Goal: Task Accomplishment & Management: Manage account settings

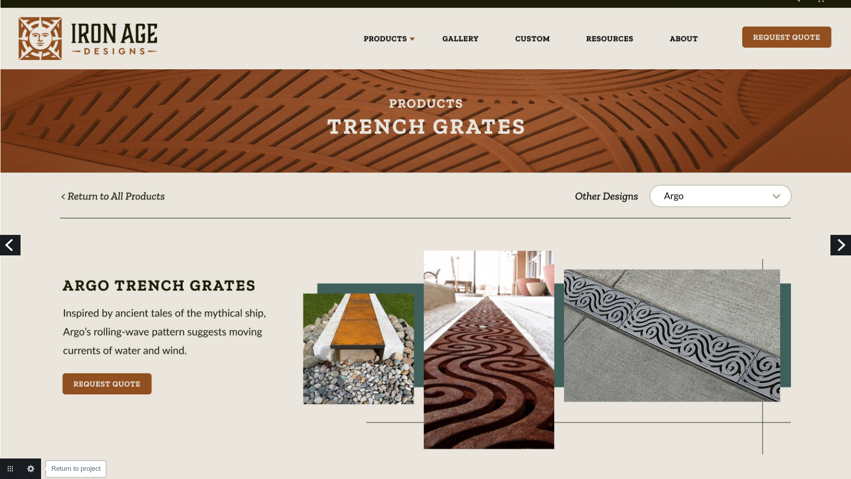
click at [11, 468] on link "Return to project" at bounding box center [10, 469] width 21 height 21
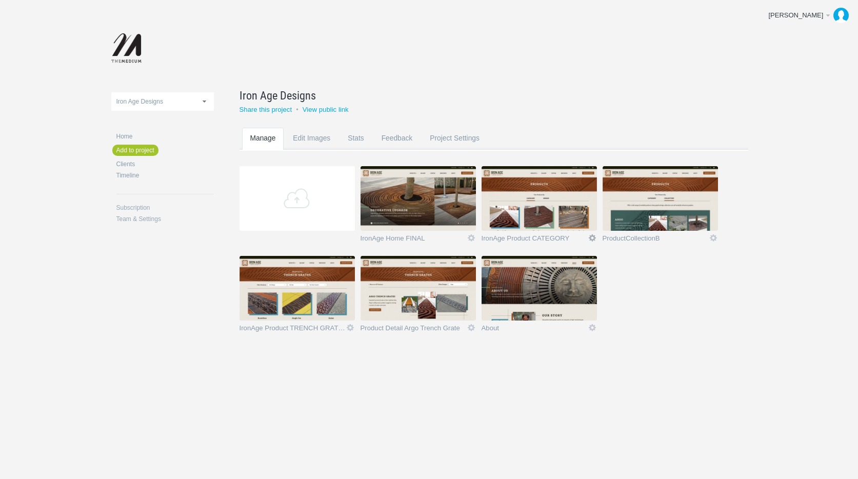
click at [595, 238] on link "Icon" at bounding box center [592, 237] width 9 height 9
click at [578, 221] on link "Delete" at bounding box center [572, 219] width 62 height 12
click at [578, 221] on link "Yeah I'm sure" at bounding box center [572, 219] width 62 height 12
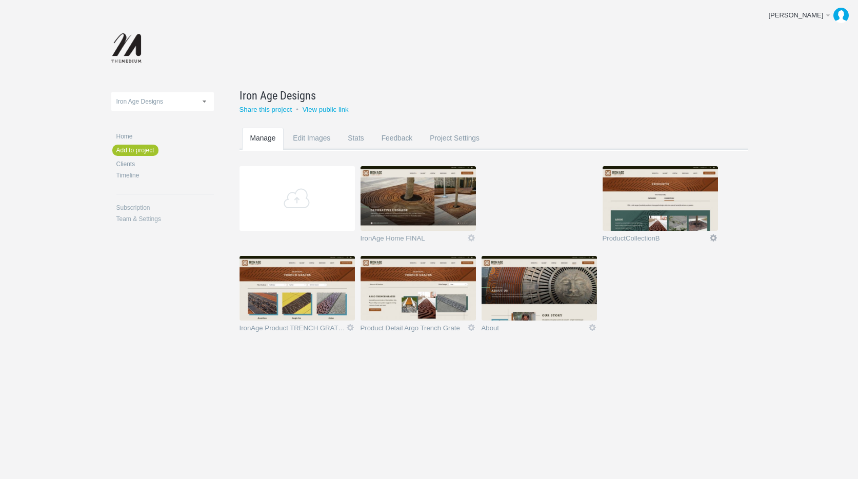
click at [712, 237] on link "Icon" at bounding box center [713, 237] width 9 height 9
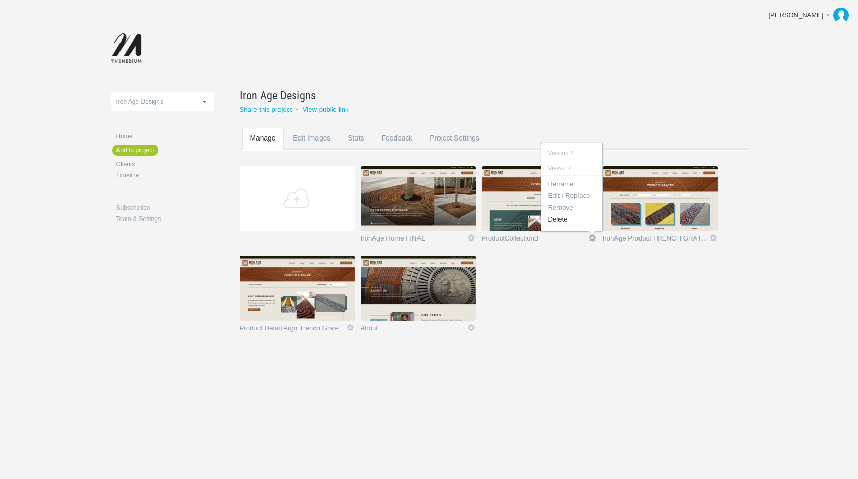
click at [560, 222] on link "Delete" at bounding box center [572, 219] width 62 height 12
click at [560, 222] on link "Yeah I'm sure" at bounding box center [572, 219] width 62 height 12
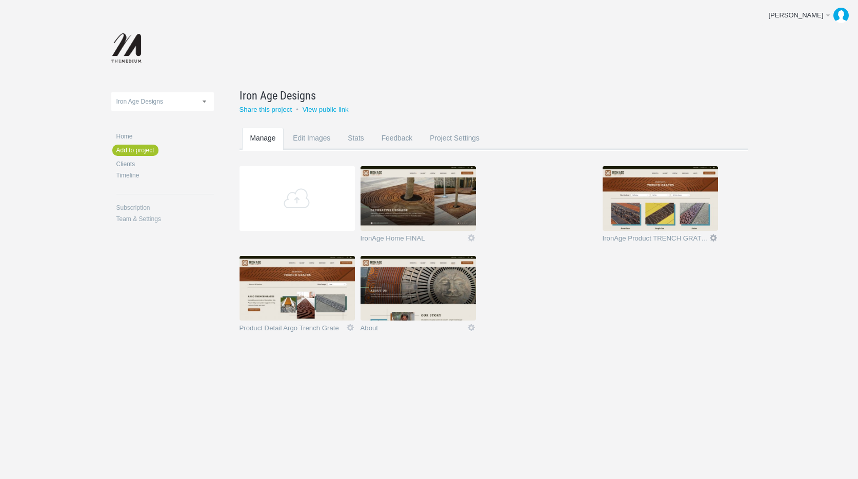
click at [713, 237] on link "Icon" at bounding box center [713, 237] width 9 height 9
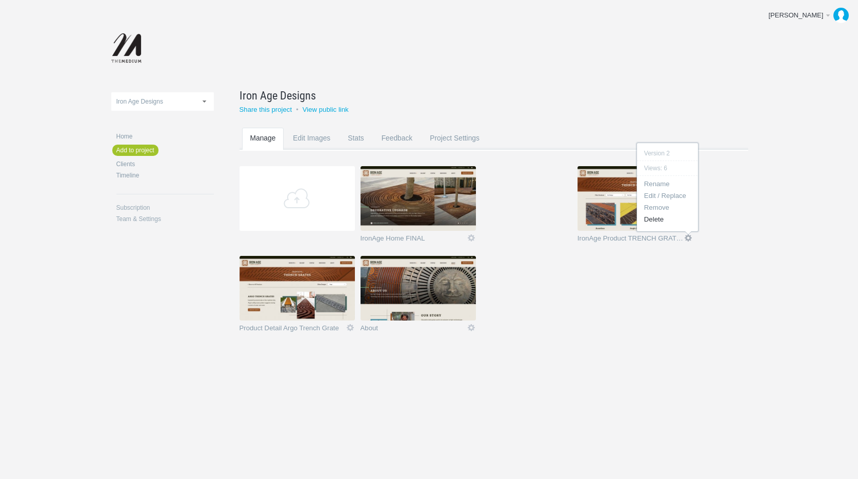
click at [669, 219] on link "Delete" at bounding box center [668, 219] width 62 height 12
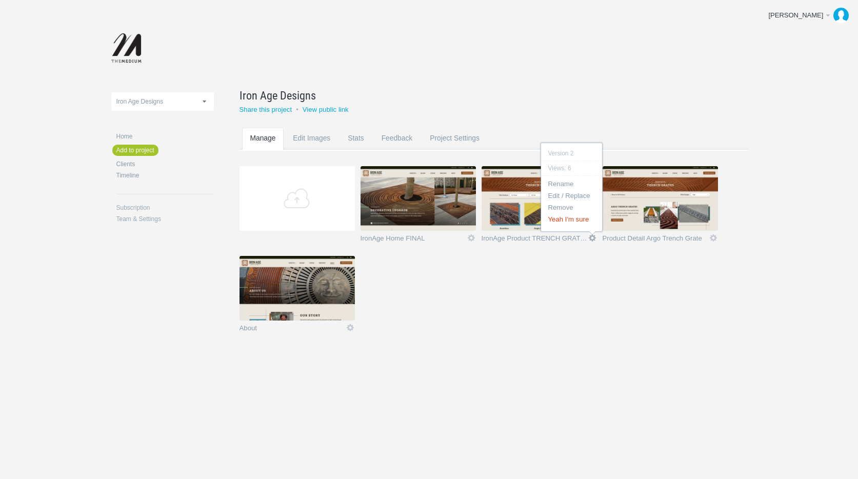
click at [577, 220] on link "Yeah I'm sure" at bounding box center [572, 219] width 62 height 12
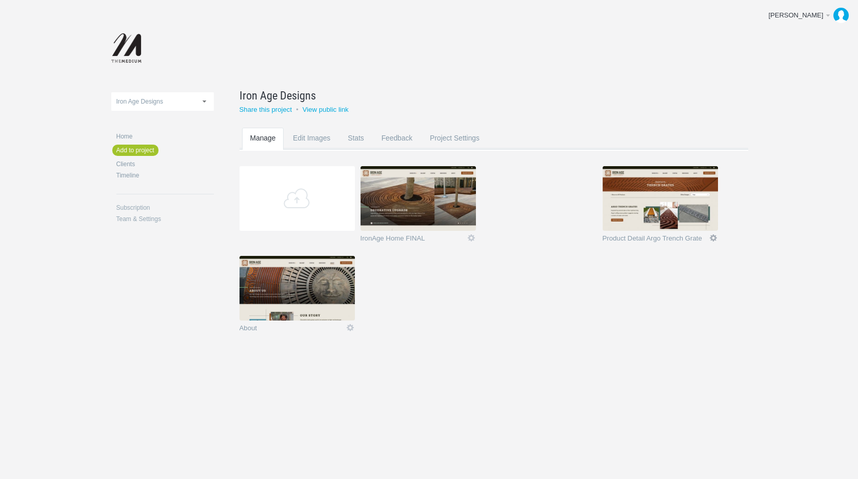
click at [714, 238] on link "Icon" at bounding box center [713, 237] width 9 height 9
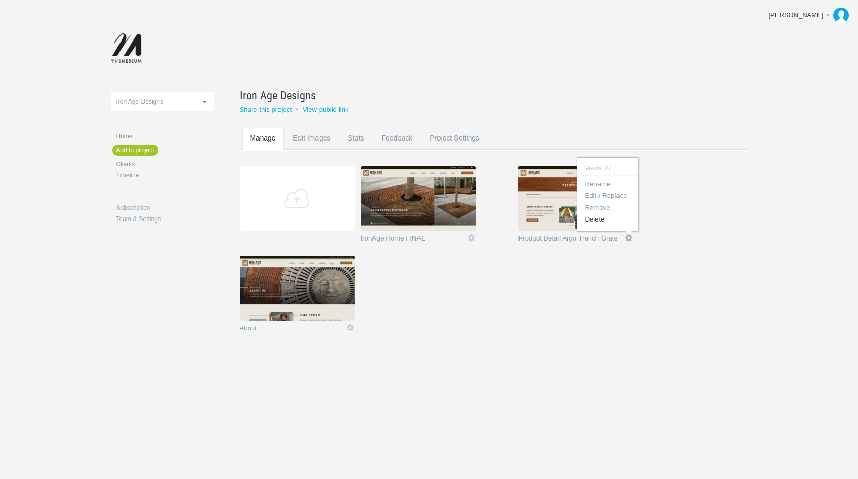
click at [678, 217] on section "Add IronAge Home FINAL Icon Views: 2 Rename Edit / Replace Remove Delete Yeah I…" at bounding box center [502, 256] width 524 height 180
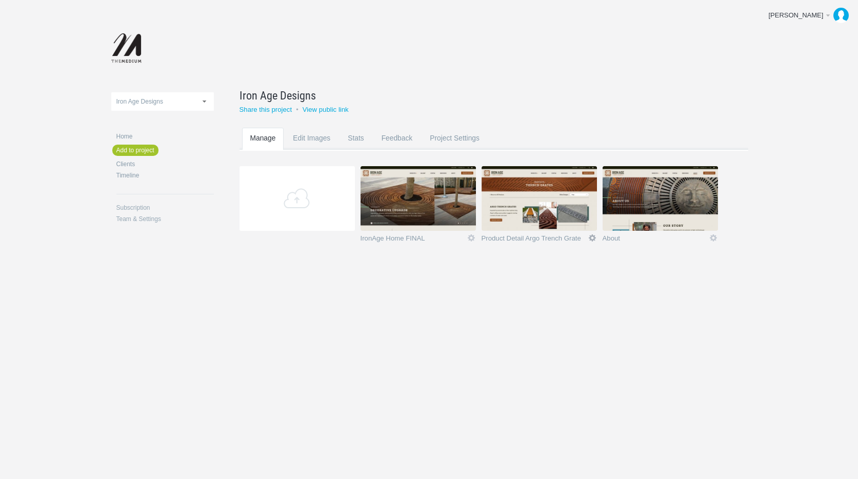
click at [591, 237] on link "Icon" at bounding box center [592, 237] width 9 height 9
click at [567, 219] on link "Delete" at bounding box center [572, 219] width 62 height 12
click at [567, 219] on link "Yeah I'm sure" at bounding box center [572, 219] width 62 height 12
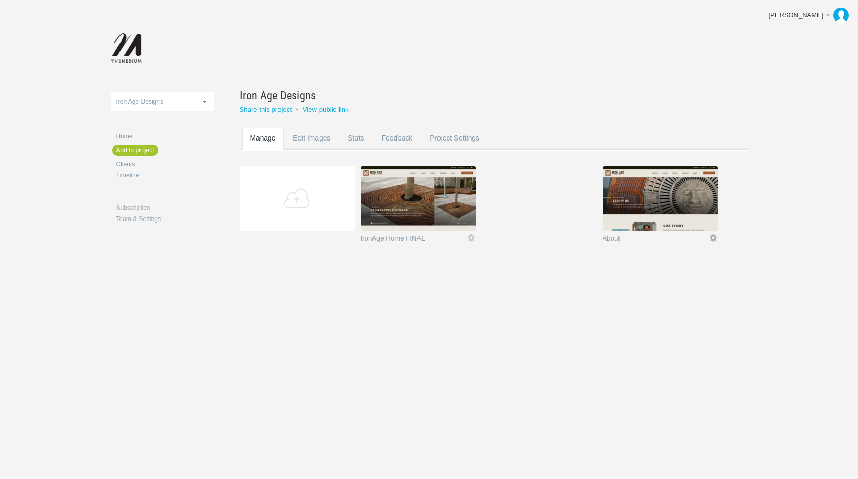
click at [715, 238] on link "Icon" at bounding box center [713, 237] width 9 height 9
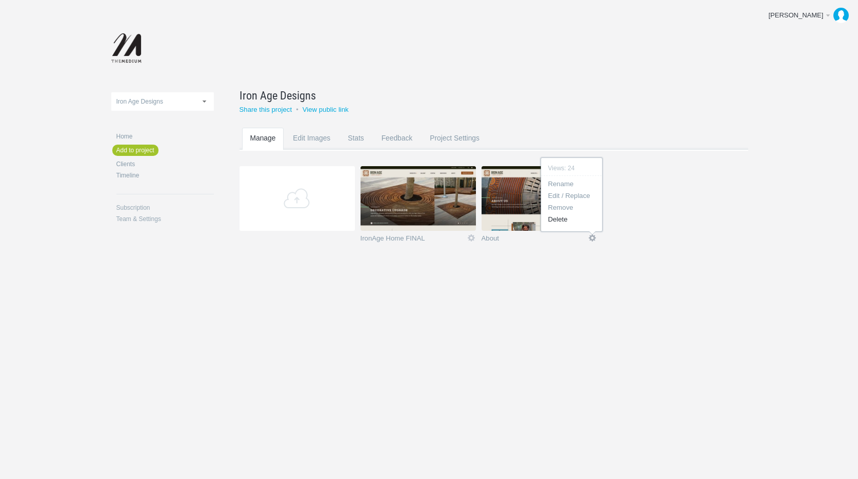
click at [574, 222] on link "Delete" at bounding box center [572, 219] width 62 height 12
click at [0, 0] on link "Yeah I'm sure" at bounding box center [0, 0] width 0 height 0
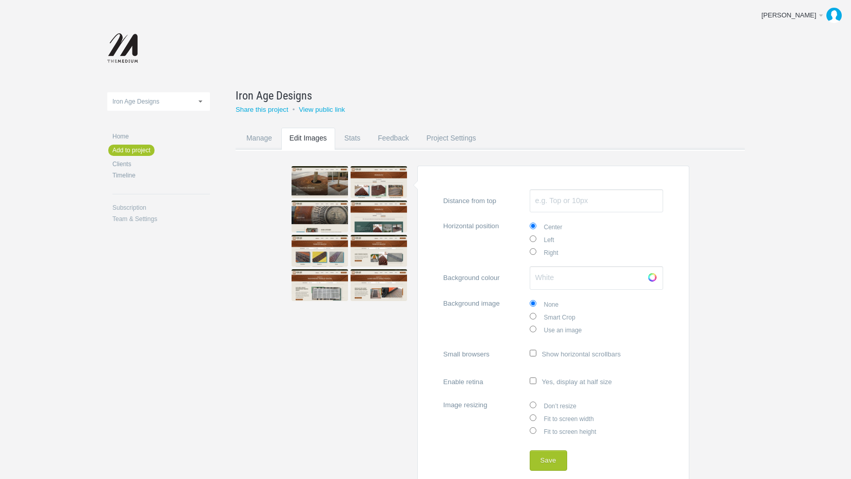
click at [534, 416] on input "Fit to screen width" at bounding box center [532, 418] width 7 height 7
radio input "true"
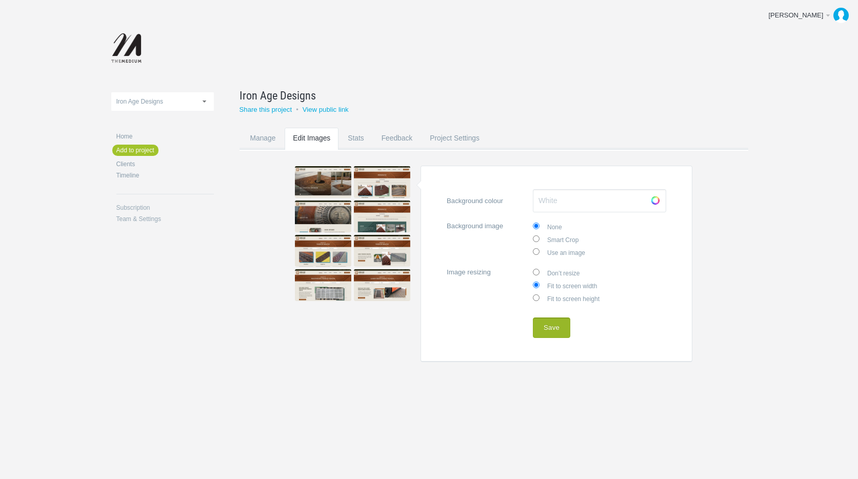
click at [553, 325] on button "Save" at bounding box center [551, 328] width 37 height 21
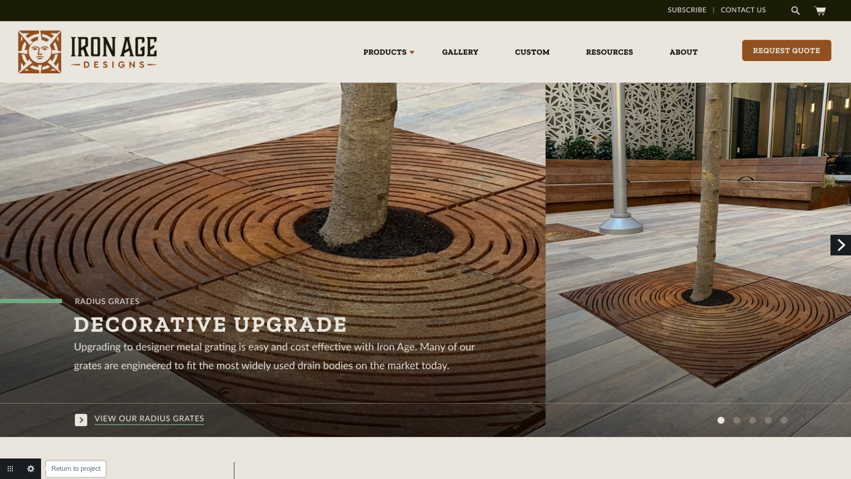
click at [11, 467] on link "Return to project" at bounding box center [10, 469] width 21 height 21
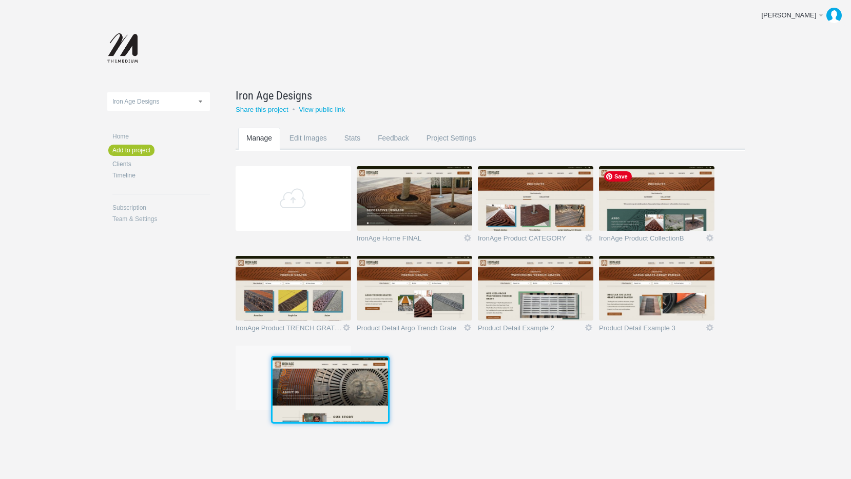
drag, startPoint x: 644, startPoint y: 205, endPoint x: 317, endPoint y: 402, distance: 382.5
click at [317, 402] on img at bounding box center [329, 390] width 115 height 65
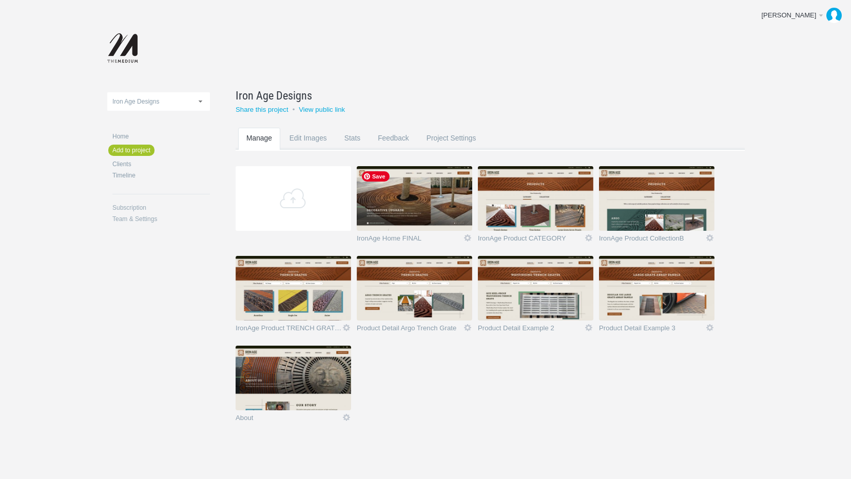
click at [401, 208] on img at bounding box center [414, 198] width 115 height 65
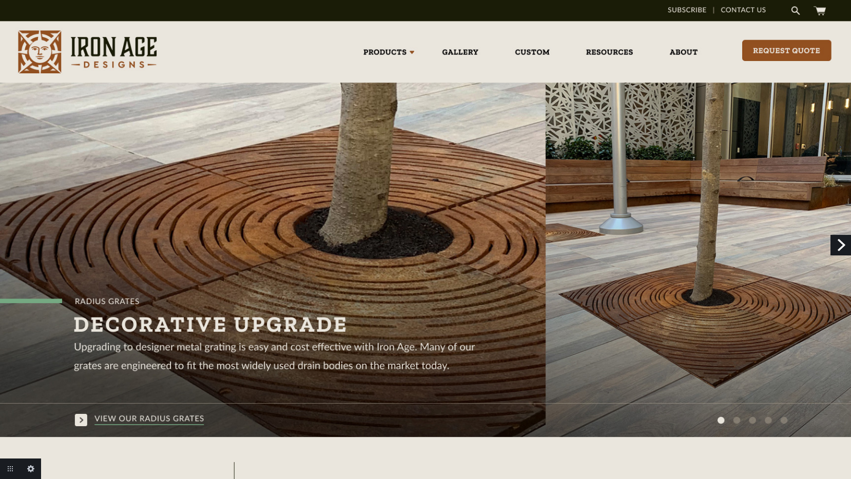
click at [842, 244] on link "Next" at bounding box center [840, 245] width 21 height 21
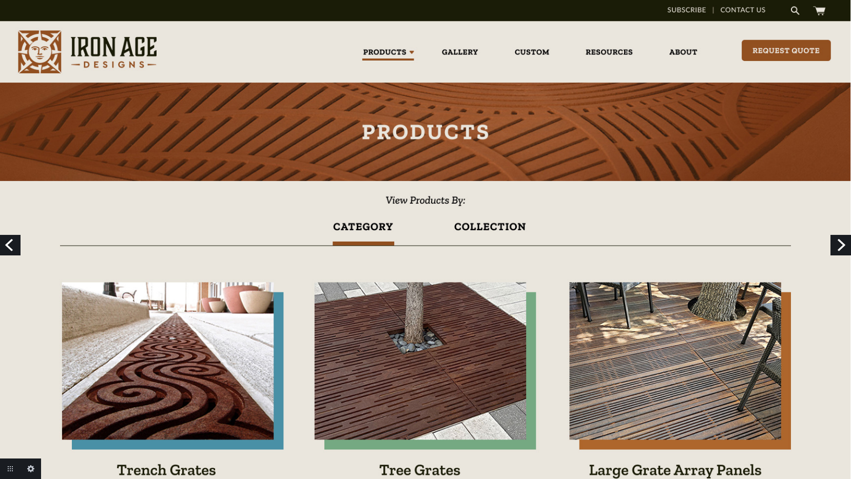
click at [835, 241] on link "Next" at bounding box center [840, 245] width 21 height 21
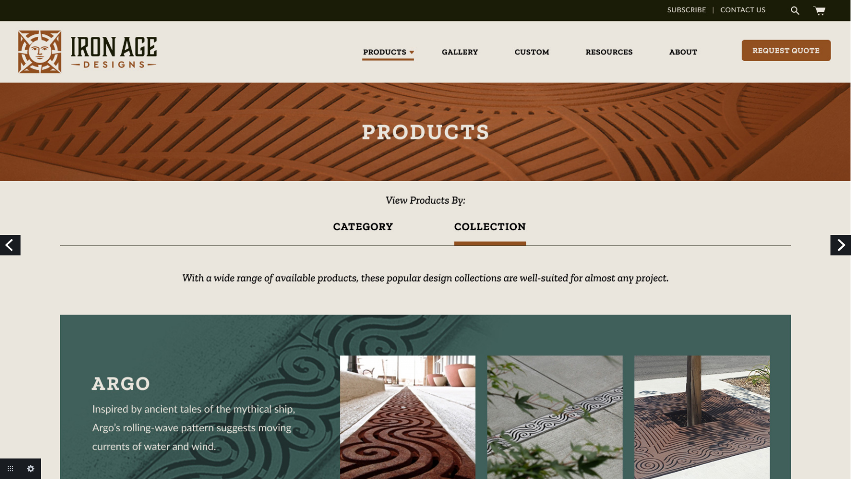
click at [838, 244] on link "Next" at bounding box center [840, 245] width 21 height 21
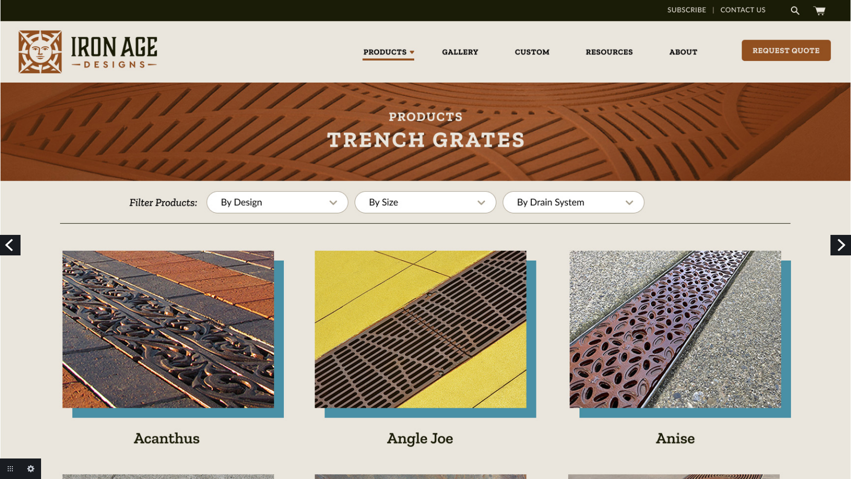
click at [11, 245] on link "Previous" at bounding box center [10, 245] width 21 height 21
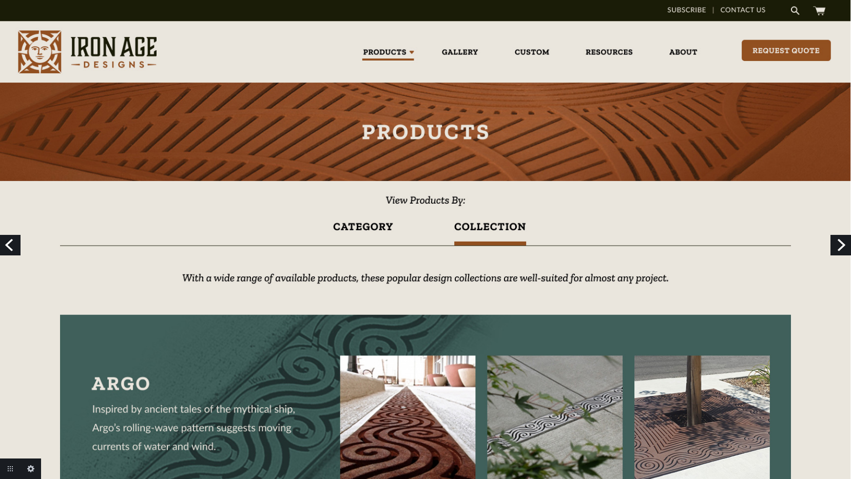
click at [11, 245] on link "Previous" at bounding box center [10, 245] width 21 height 21
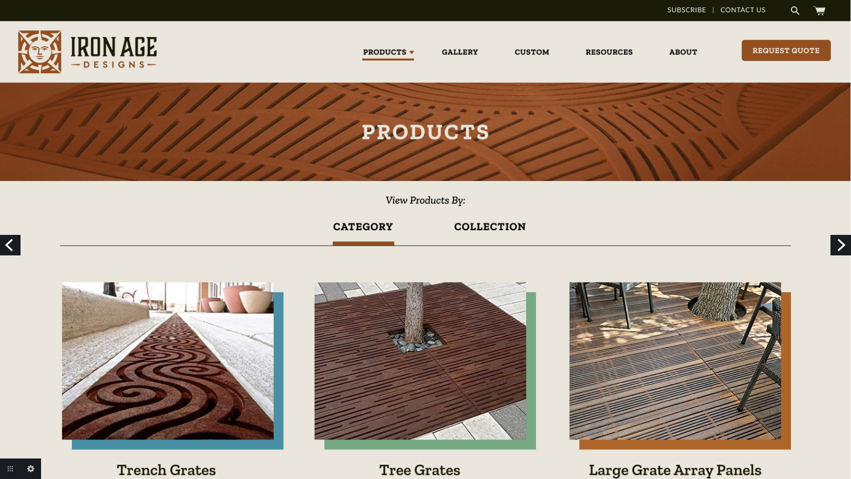
click at [837, 244] on link "Next" at bounding box center [840, 245] width 21 height 21
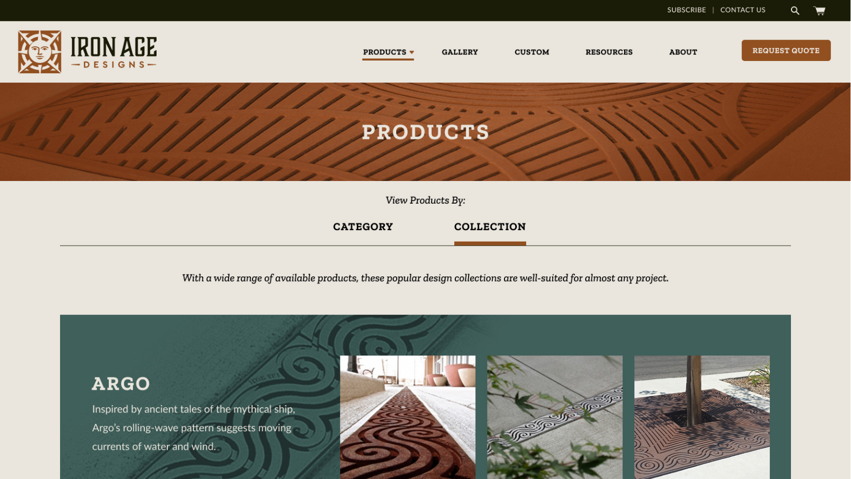
click at [837, 241] on link "Next" at bounding box center [840, 245] width 21 height 21
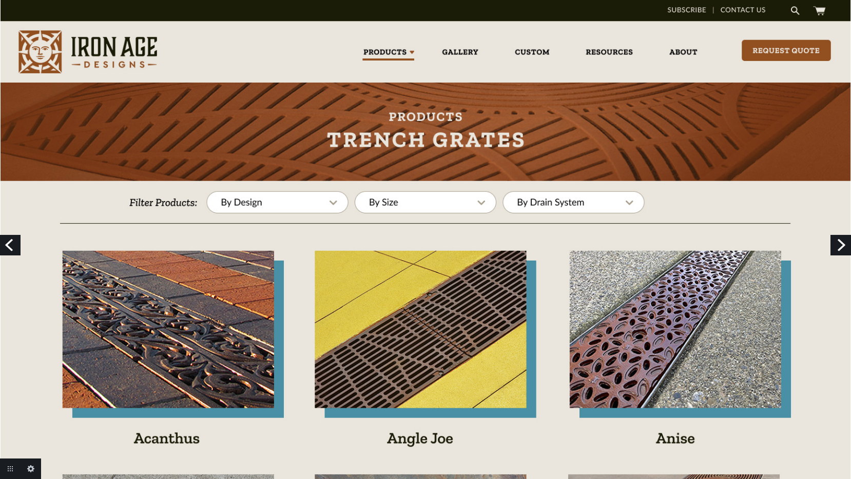
click at [837, 244] on link "Next" at bounding box center [840, 245] width 21 height 21
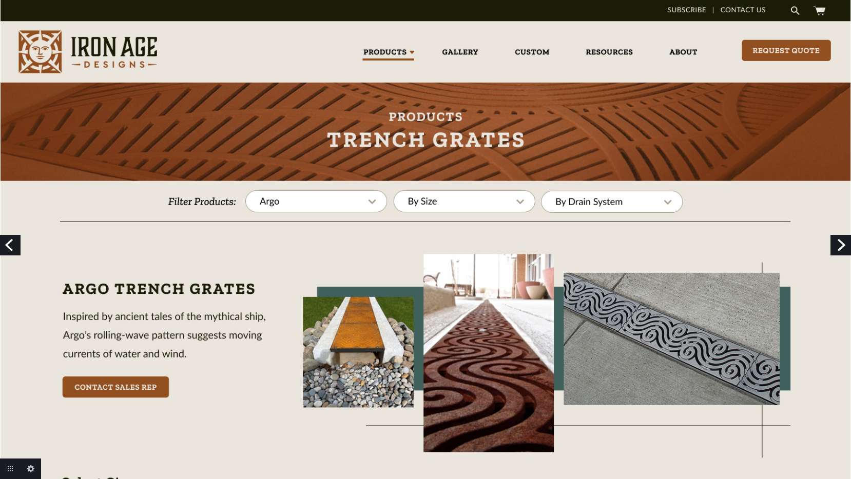
click at [14, 246] on link "Previous" at bounding box center [10, 245] width 21 height 21
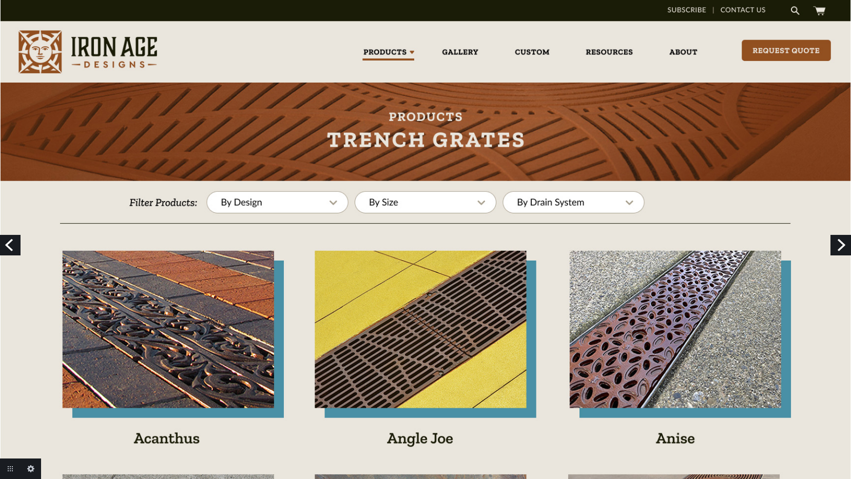
click at [839, 242] on link "Next" at bounding box center [840, 245] width 21 height 21
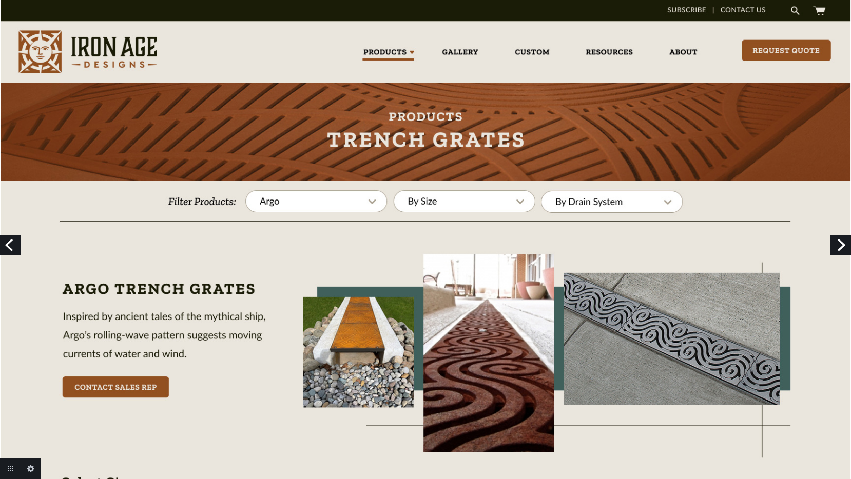
click at [8, 245] on link "Previous" at bounding box center [10, 245] width 21 height 21
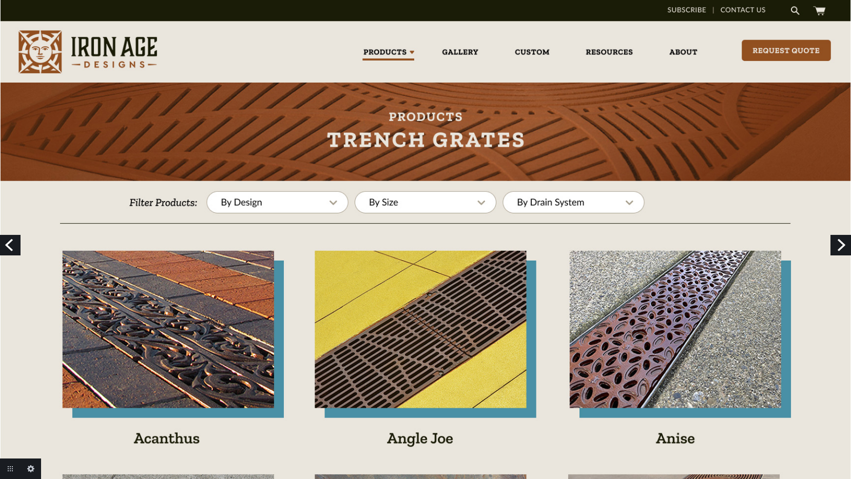
click at [842, 249] on link "Next" at bounding box center [840, 245] width 21 height 21
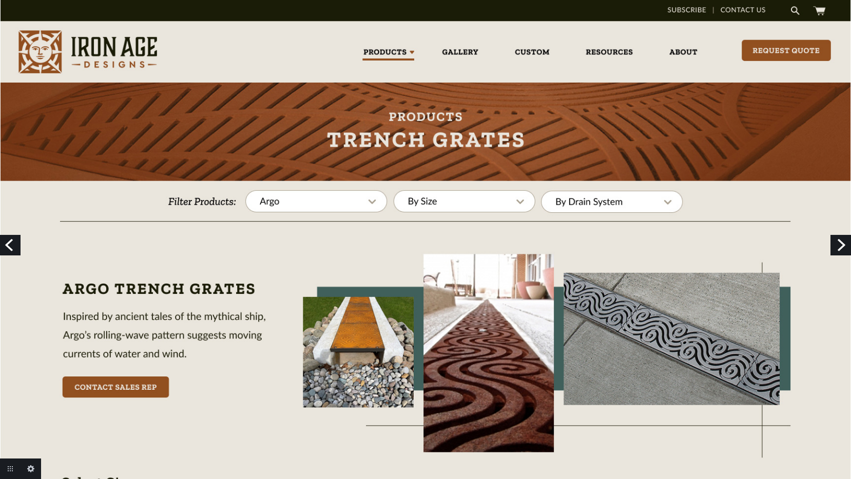
click at [843, 248] on link "Next" at bounding box center [840, 245] width 21 height 21
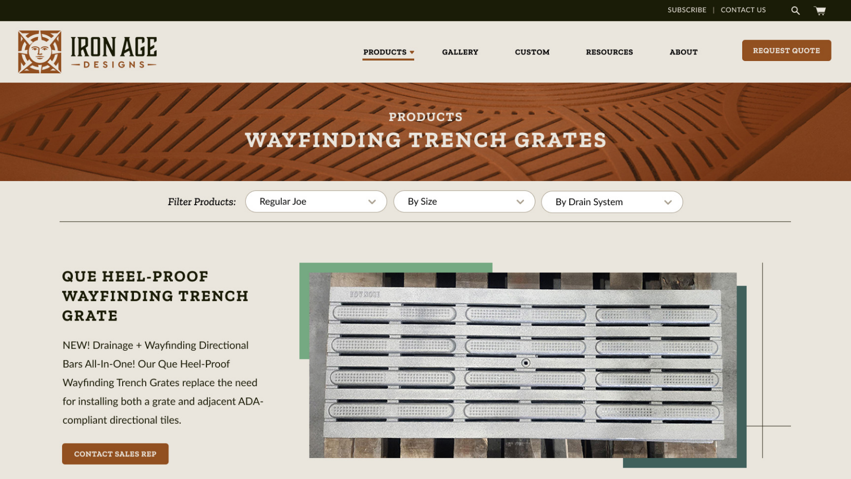
click at [843, 248] on img at bounding box center [425, 254] width 851 height 508
click at [843, 245] on link "Next" at bounding box center [840, 245] width 21 height 21
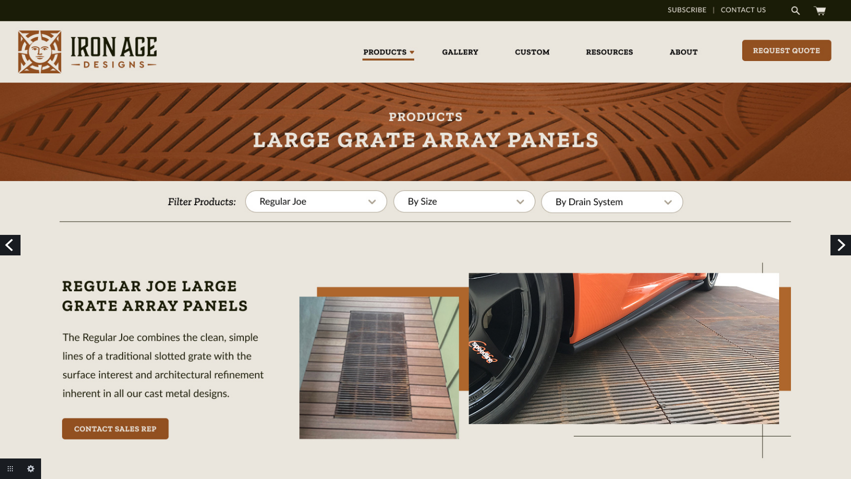
click at [842, 248] on link "Next" at bounding box center [840, 245] width 21 height 21
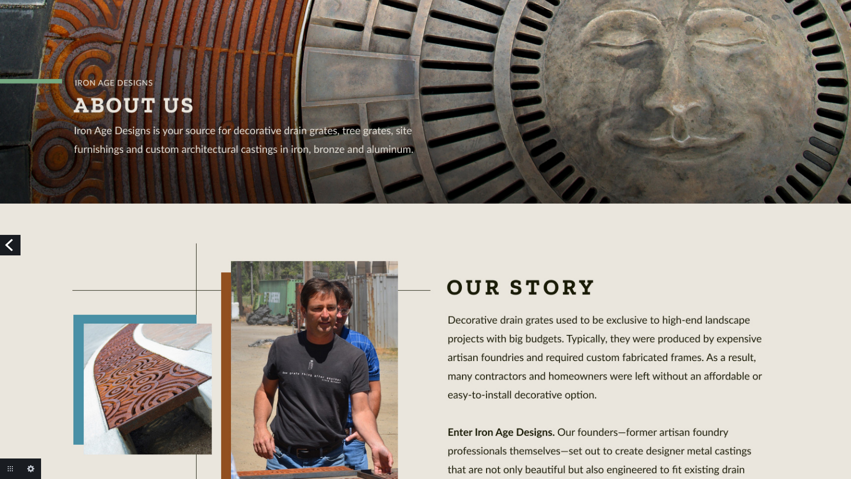
scroll to position [226, 0]
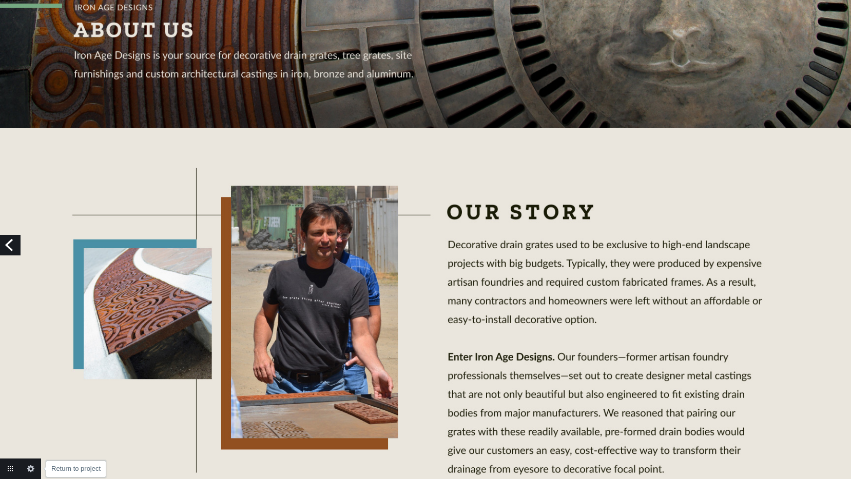
click at [14, 466] on link "Return to project" at bounding box center [10, 469] width 21 height 21
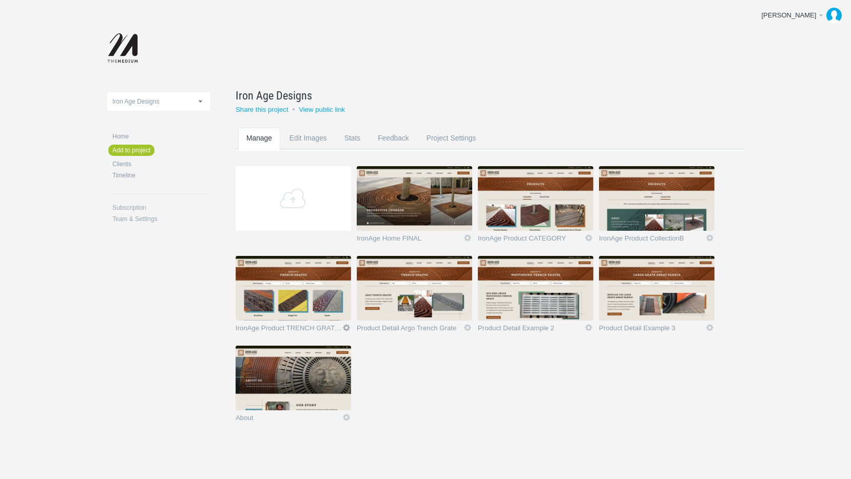
click at [346, 327] on link "Icon" at bounding box center [346, 327] width 9 height 9
click at [326, 285] on link "Edit / Replace" at bounding box center [326, 286] width 62 height 12
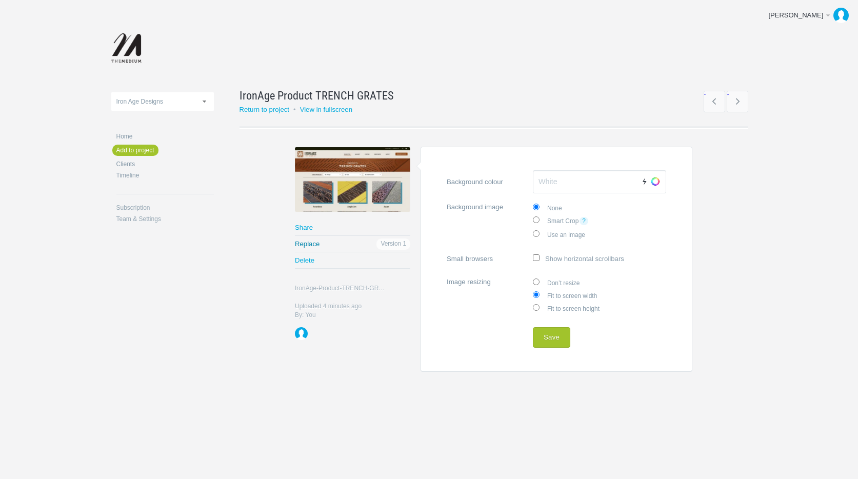
click at [310, 243] on link "Replace" at bounding box center [352, 244] width 115 height 16
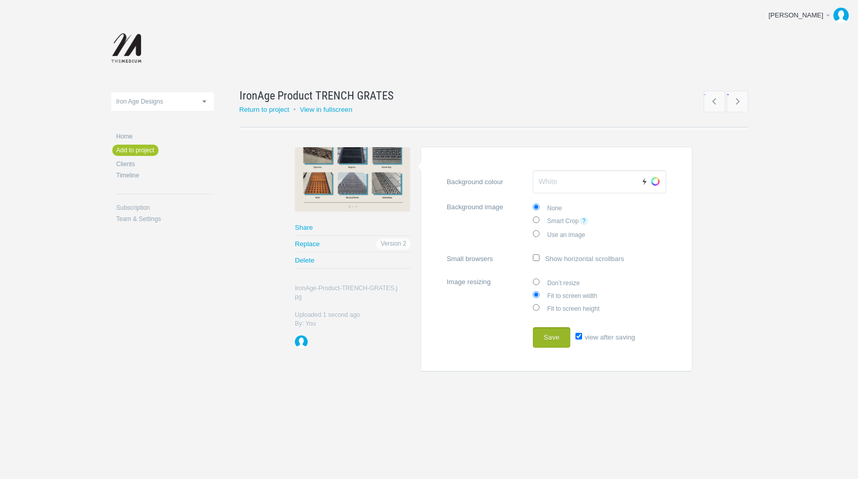
click at [555, 339] on button "Save" at bounding box center [551, 337] width 37 height 21
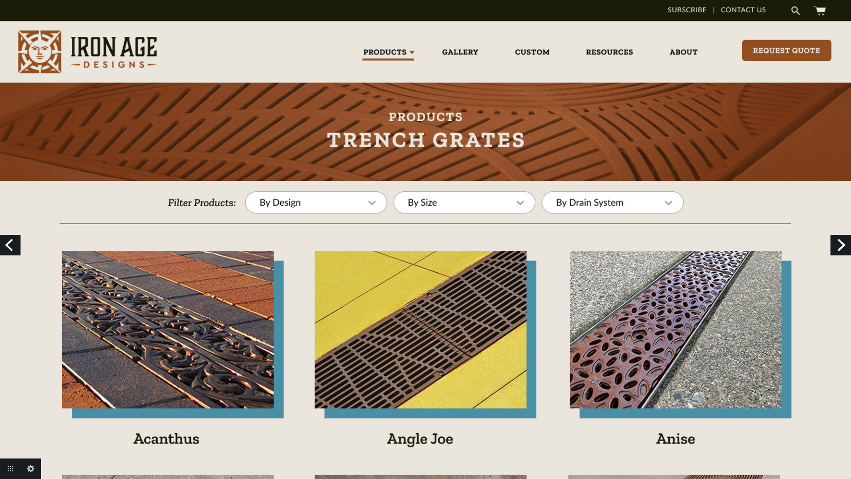
click at [838, 246] on link "Next" at bounding box center [840, 245] width 21 height 21
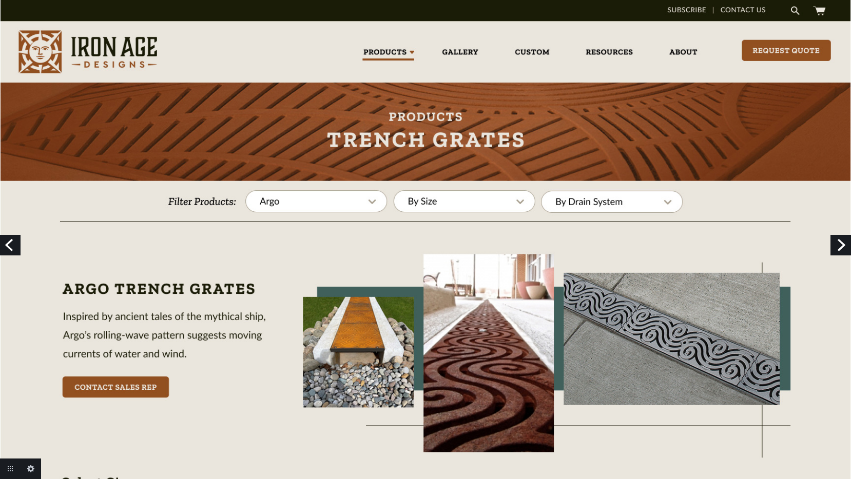
click at [12, 246] on link "Previous" at bounding box center [10, 245] width 21 height 21
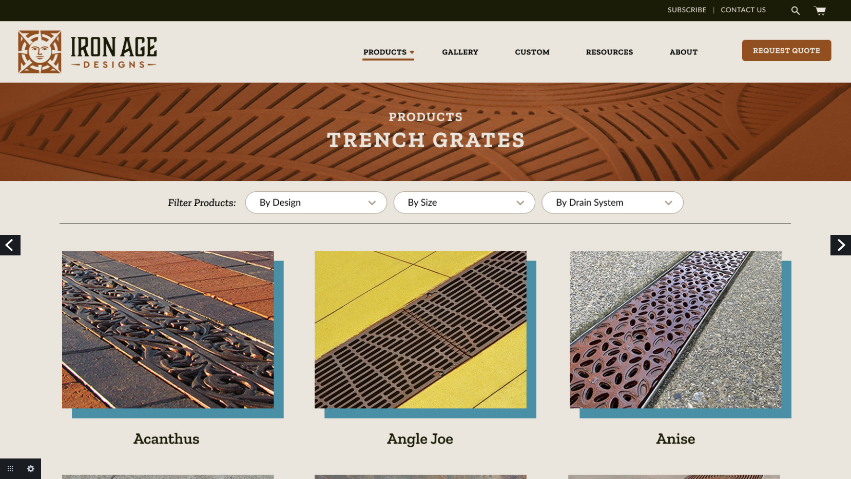
click at [840, 247] on link "Next" at bounding box center [840, 245] width 21 height 21
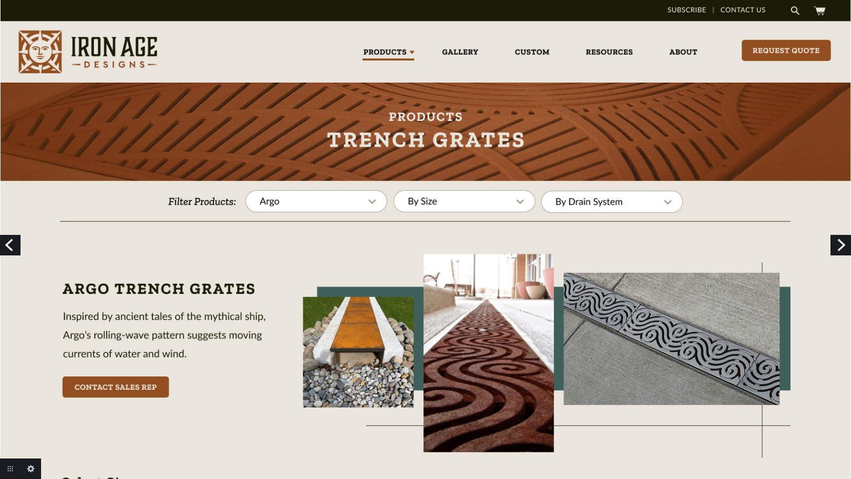
click at [841, 247] on link "Next" at bounding box center [840, 245] width 21 height 21
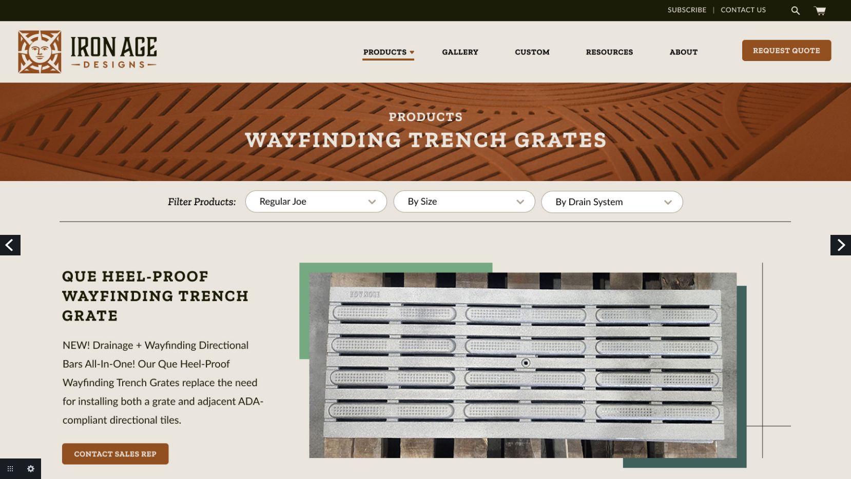
click at [14, 245] on link "Previous" at bounding box center [10, 245] width 21 height 21
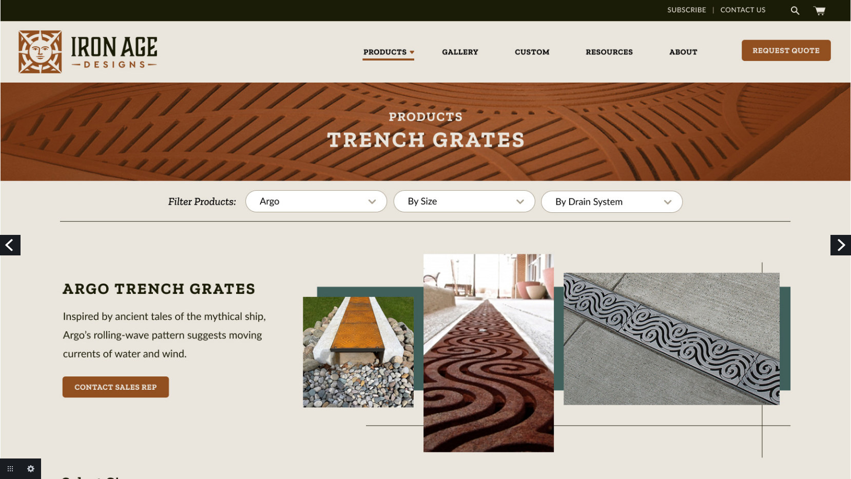
click at [841, 245] on link "Next" at bounding box center [840, 245] width 21 height 21
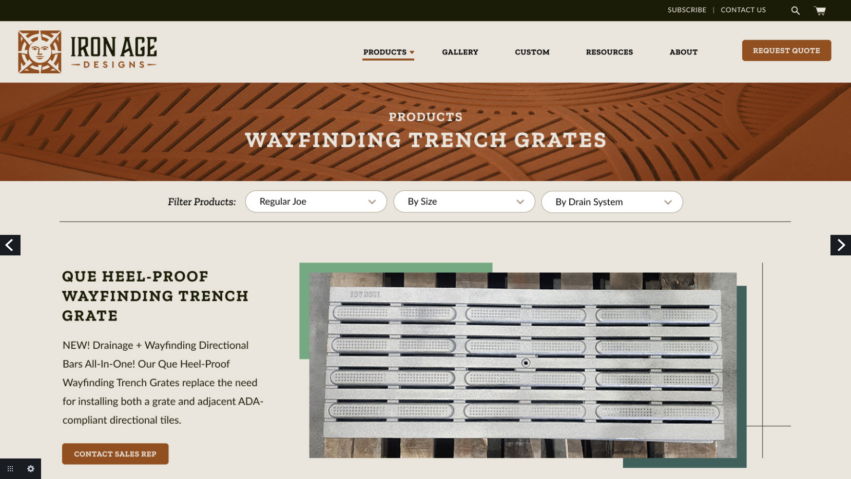
click at [840, 246] on link "Next" at bounding box center [840, 245] width 21 height 21
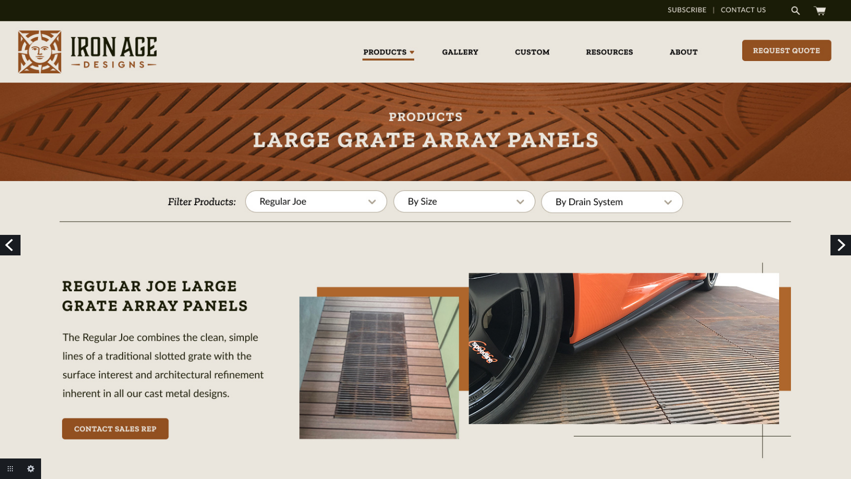
click at [843, 246] on link "Next" at bounding box center [840, 245] width 21 height 21
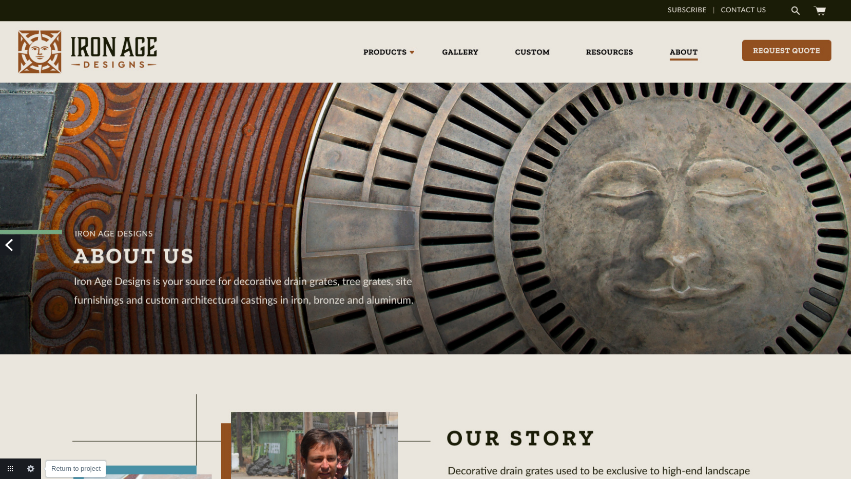
click at [12, 467] on link "Return to project" at bounding box center [10, 469] width 21 height 21
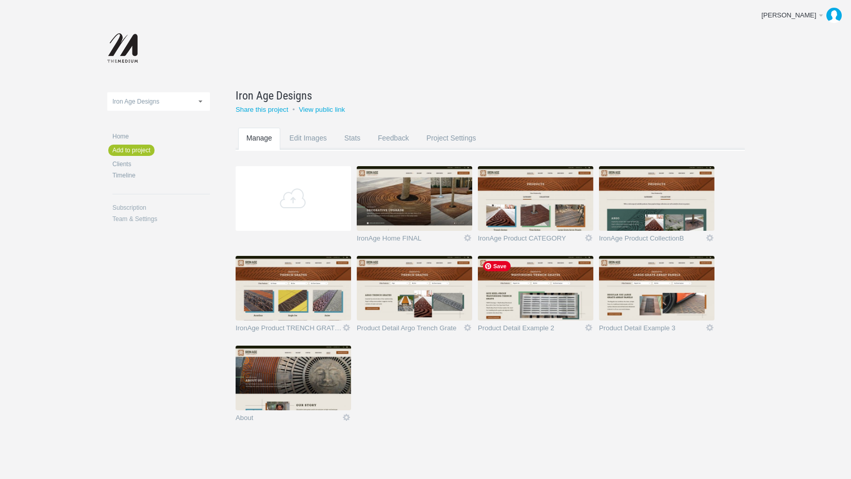
click at [520, 312] on img at bounding box center [535, 288] width 115 height 65
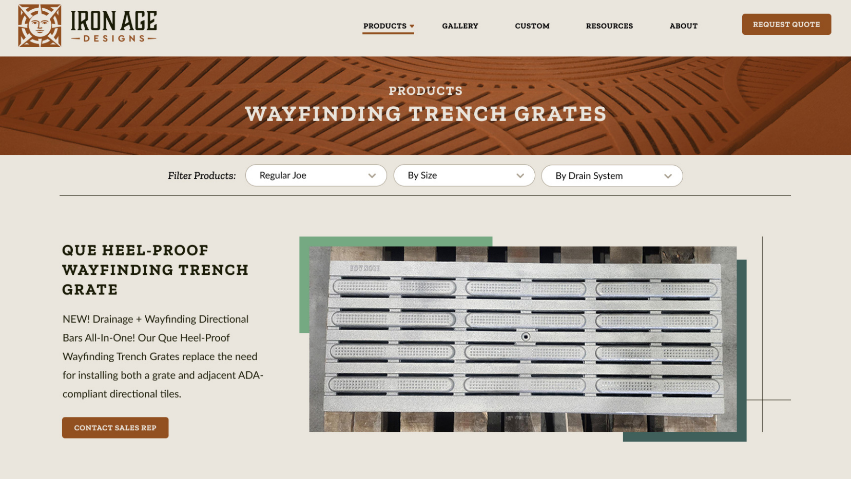
scroll to position [29, 0]
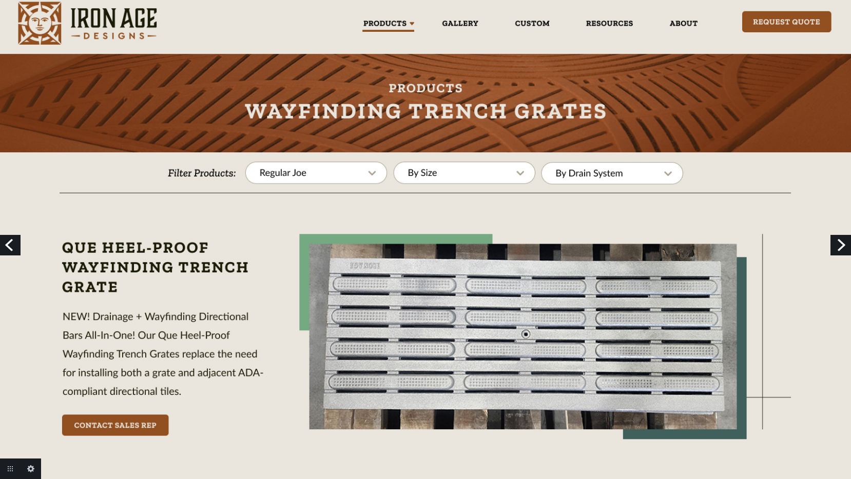
click at [841, 244] on link "Next" at bounding box center [840, 245] width 21 height 21
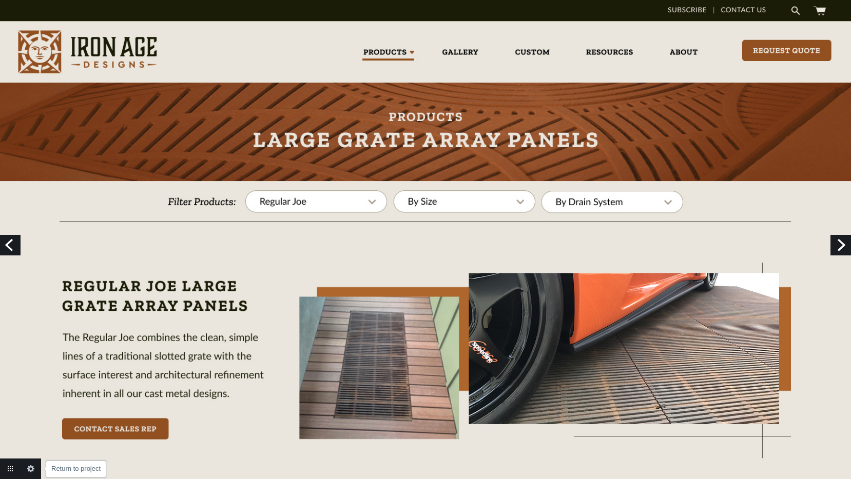
click at [9, 468] on link "Return to project" at bounding box center [10, 469] width 21 height 21
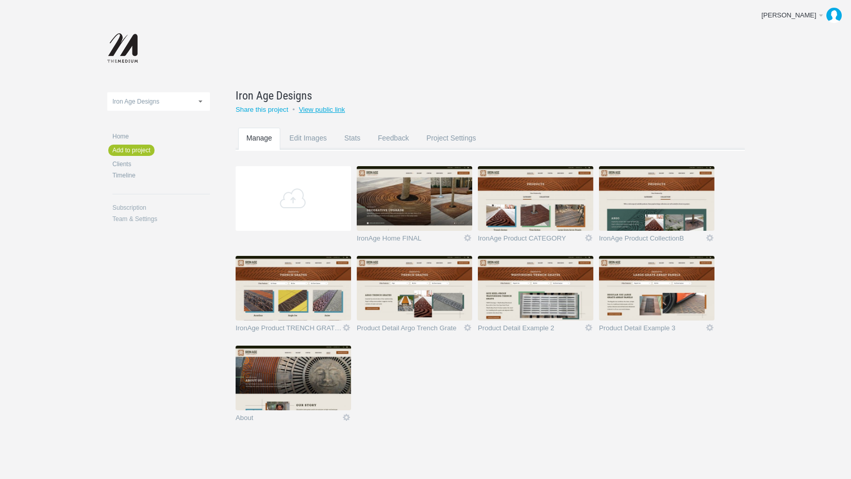
click at [315, 108] on link "View public link" at bounding box center [322, 110] width 46 height 8
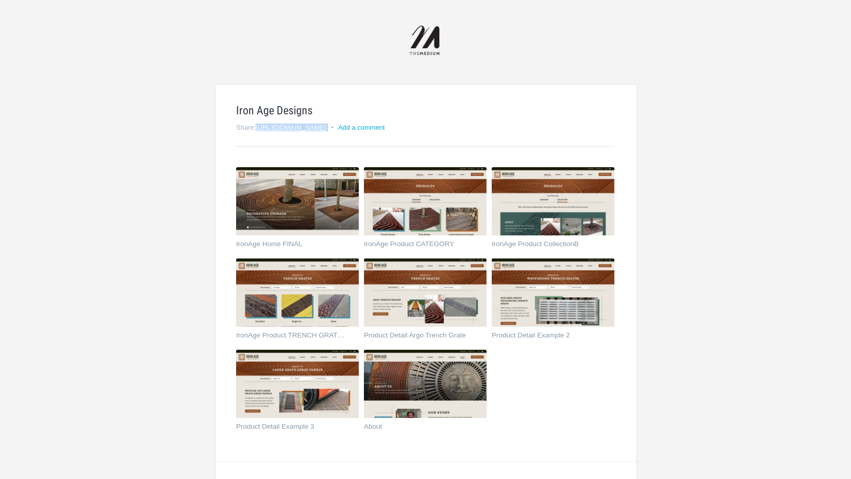
drag, startPoint x: 327, startPoint y: 127, endPoint x: 258, endPoint y: 130, distance: 69.3
click at [258, 130] on h2 "Share: http://prevue.link/L8RD • Add a comment" at bounding box center [425, 127] width 378 height 7
copy h2 "[URL][DOMAIN_NAME]"
